Goal: Ask a question

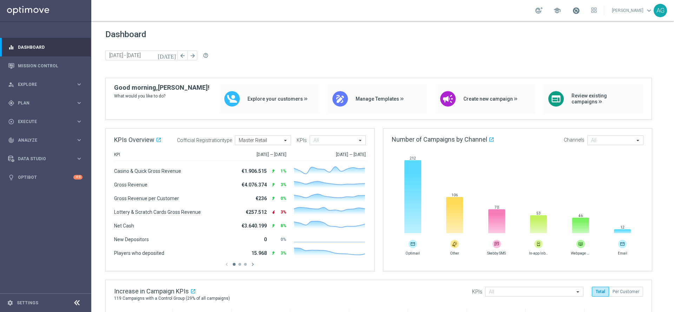
click at [572, 8] on span at bounding box center [576, 11] width 8 height 8
click at [553, 8] on span "school" at bounding box center [557, 11] width 8 height 8
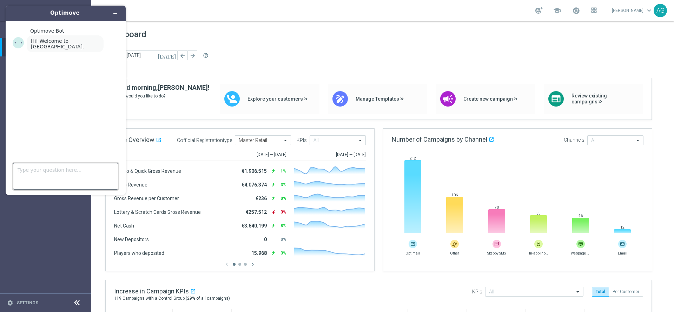
click at [34, 176] on textarea "Type your question here..." at bounding box center [65, 176] width 105 height 27
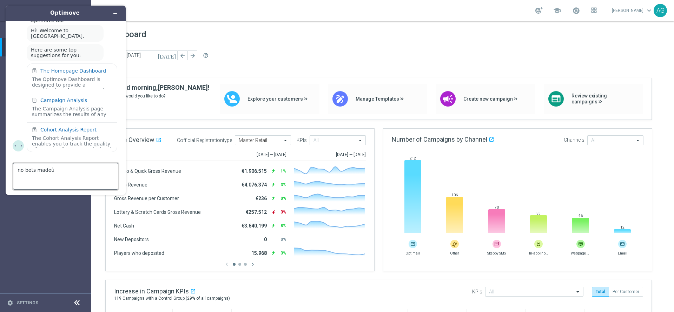
type textarea "no bets made"
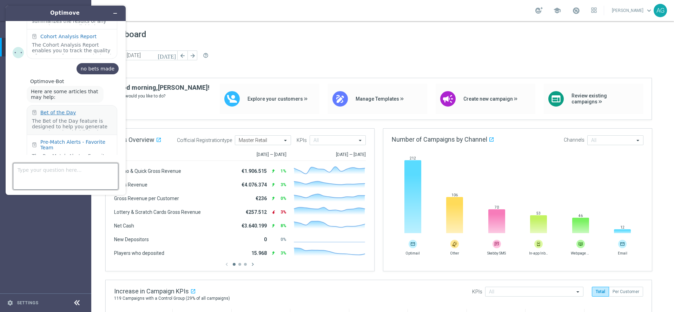
scroll to position [157, 0]
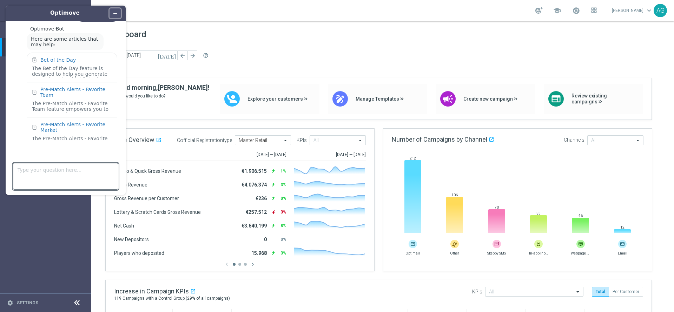
click at [118, 12] on button "Minimize widget" at bounding box center [115, 13] width 11 height 10
